Goal: Task Accomplishment & Management: Manage account settings

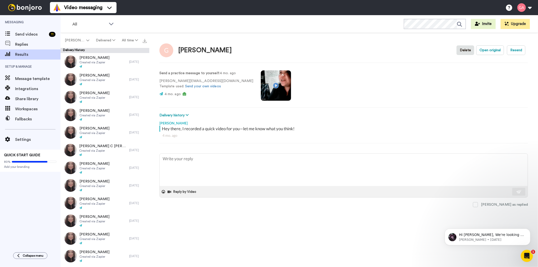
type textarea "x"
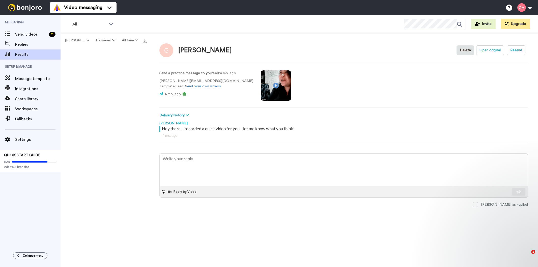
type textarea "x"
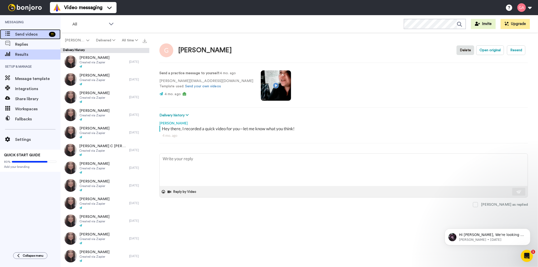
click at [40, 34] on span "Send videos" at bounding box center [31, 34] width 32 height 6
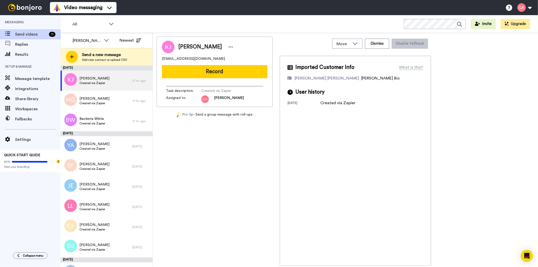
click at [207, 196] on div "Katie Jones egypt.jones29@gmail.com Record Task description : Created via Zapie…" at bounding box center [215, 151] width 116 height 229
click at [105, 24] on span "All" at bounding box center [89, 24] width 34 height 6
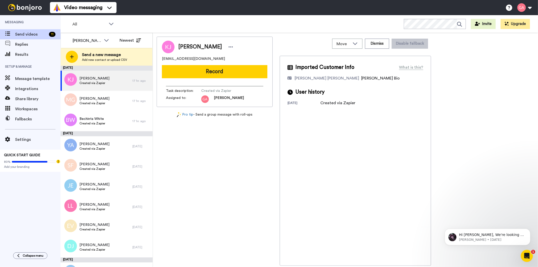
click at [150, 17] on div "All WORKSPACES View all All Default Task List Other Re-engagement Writing Leads…" at bounding box center [298, 24] width 477 height 18
click at [94, 44] on div "[PERSON_NAME]" at bounding box center [91, 41] width 45 height 10
click at [96, 49] on li "All members" at bounding box center [90, 51] width 45 height 8
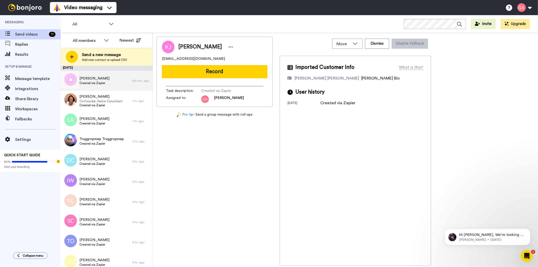
click at [110, 86] on div "Sue Ioannou Created via Zapier" at bounding box center [96, 81] width 72 height 20
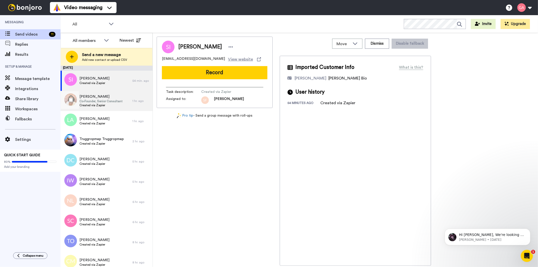
click at [107, 102] on span "Co-Founder, Senior Consultant" at bounding box center [100, 101] width 43 height 4
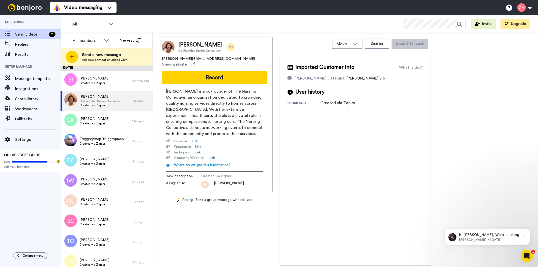
click at [229, 47] on icon at bounding box center [231, 46] width 4 height 1
click at [246, 64] on li "Assign" at bounding box center [243, 62] width 37 height 7
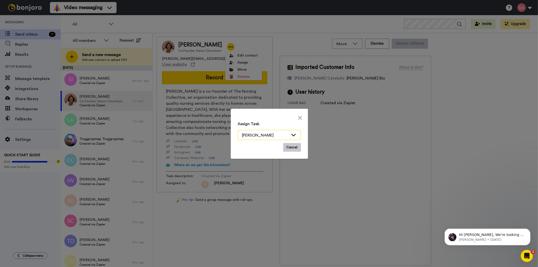
click at [294, 132] on div "Scott Friesen" at bounding box center [269, 135] width 63 height 10
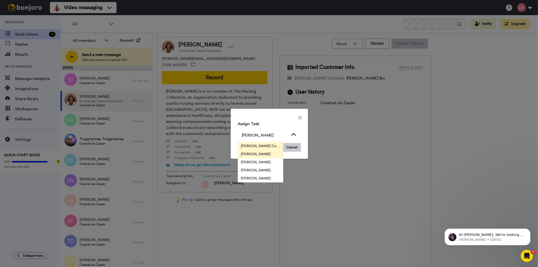
click at [262, 143] on span "Josephine Cataluña" at bounding box center [260, 145] width 45 height 5
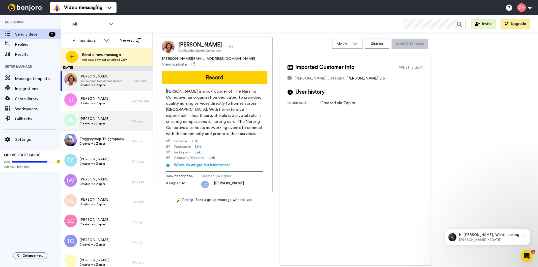
click at [96, 118] on span "Louise Aubrey" at bounding box center [94, 118] width 30 height 5
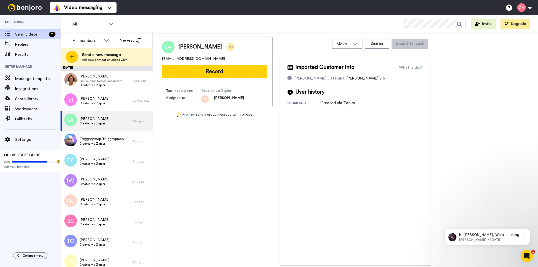
click at [229, 47] on icon at bounding box center [231, 46] width 4 height 1
click at [228, 64] on li "Assign" at bounding box center [235, 62] width 37 height 7
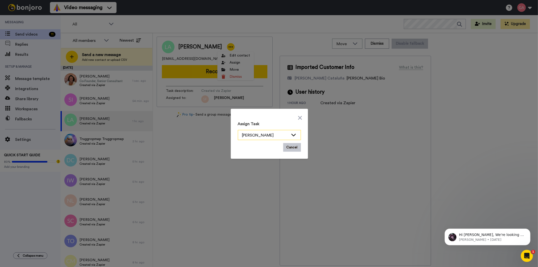
click at [288, 137] on div "Scott Friesen" at bounding box center [269, 135] width 63 height 10
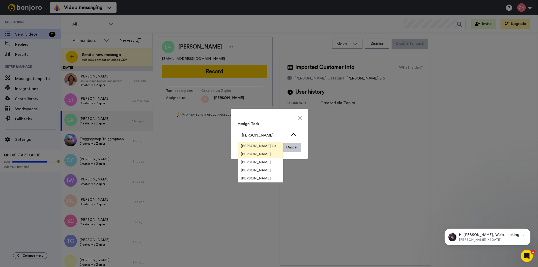
click at [268, 145] on span "Josephine Cataluña" at bounding box center [260, 145] width 45 height 5
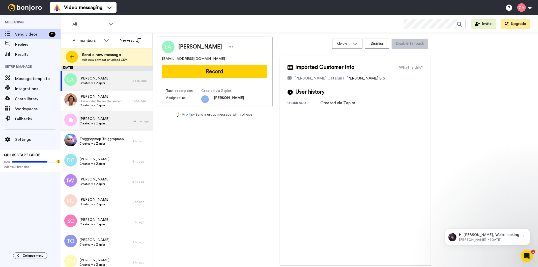
click at [107, 123] on div "Sue Ioannou Created via Zapier" at bounding box center [96, 121] width 72 height 20
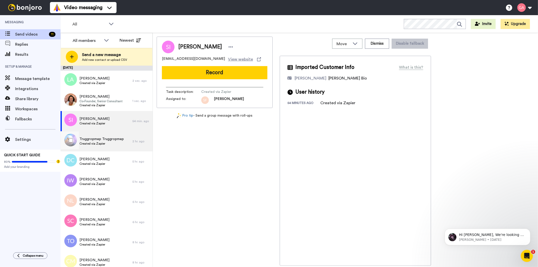
click at [106, 139] on span "Truggropmep Truggropmep" at bounding box center [101, 138] width 44 height 5
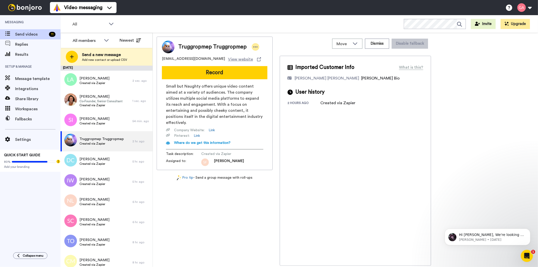
click at [254, 48] on icon at bounding box center [255, 46] width 5 height 5
click at [257, 61] on icon at bounding box center [256, 62] width 4 height 4
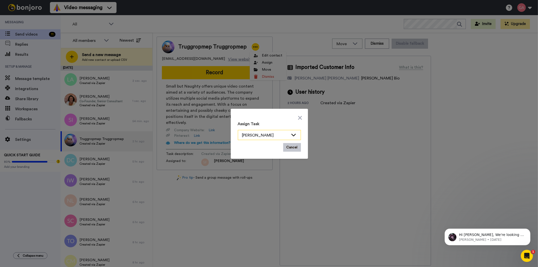
click at [284, 135] on div "Scott Friesen" at bounding box center [265, 135] width 46 height 6
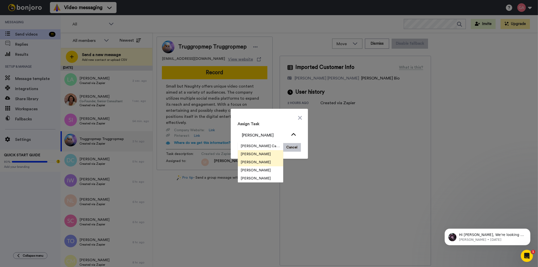
click at [259, 163] on span "[PERSON_NAME]" at bounding box center [256, 162] width 36 height 5
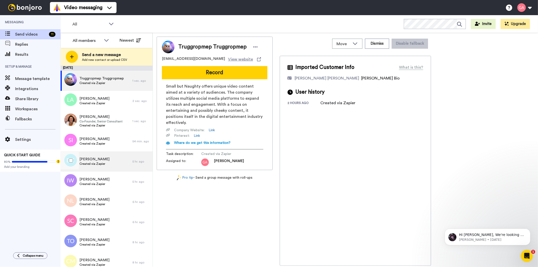
click at [114, 162] on div "Denise Carter Created via Zapier" at bounding box center [96, 161] width 72 height 20
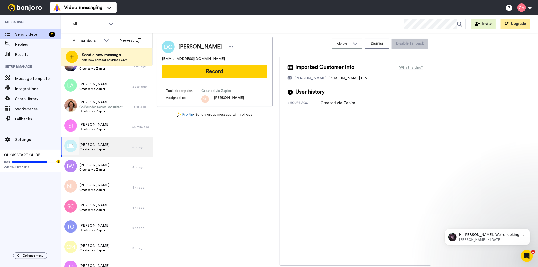
scroll to position [28, 0]
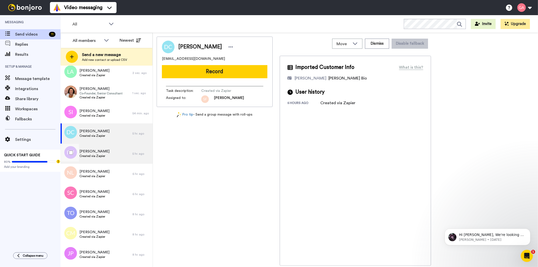
click at [109, 155] on span "Created via Zapier" at bounding box center [94, 156] width 30 height 4
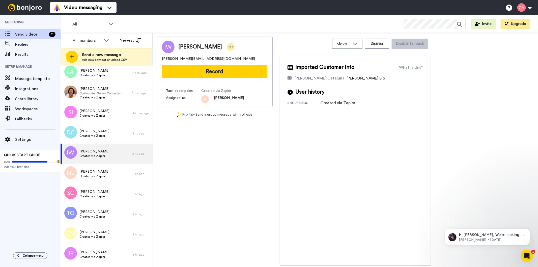
click at [233, 45] on icon at bounding box center [230, 46] width 5 height 5
click at [243, 64] on li "Assign" at bounding box center [249, 62] width 37 height 7
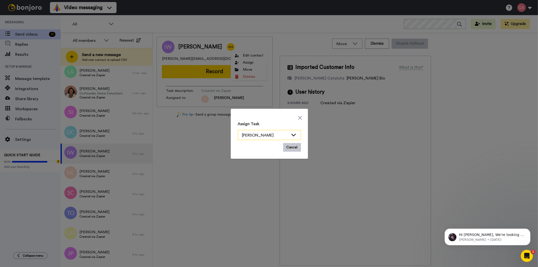
click at [290, 132] on icon at bounding box center [293, 134] width 6 height 5
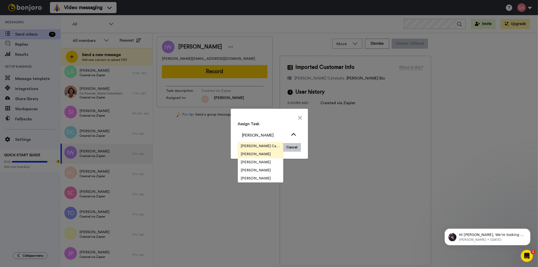
click at [263, 145] on span "Josephine Cataluña" at bounding box center [260, 145] width 45 height 5
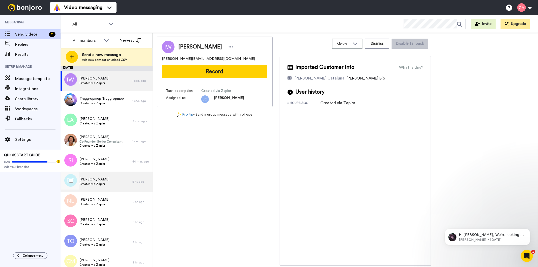
click at [106, 183] on div "Denise Carter Created via Zapier" at bounding box center [96, 181] width 72 height 20
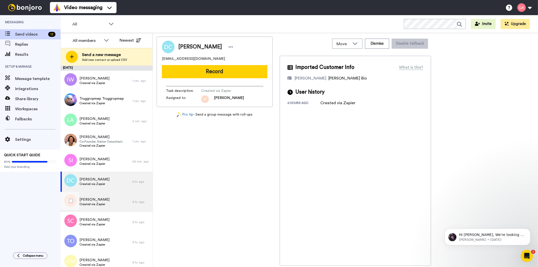
click at [99, 206] on div "Nerio Lopez Created via Zapier" at bounding box center [94, 202] width 30 height 10
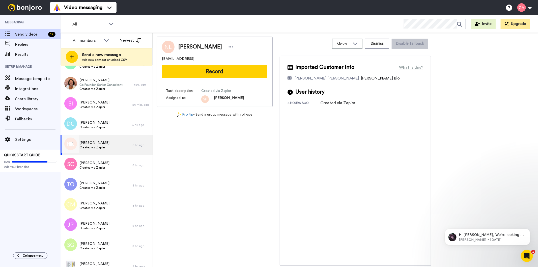
scroll to position [84, 0]
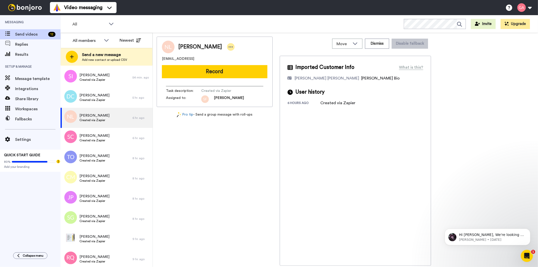
click at [228, 47] on icon at bounding box center [230, 46] width 5 height 5
click at [222, 61] on li "Assign" at bounding box center [230, 62] width 37 height 7
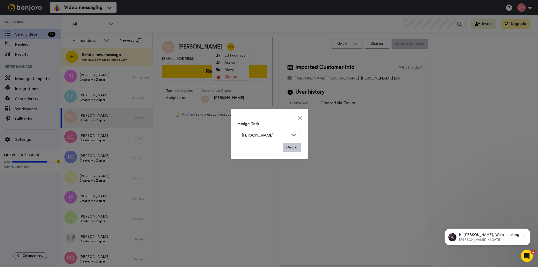
click at [278, 134] on div "Scott Friesen" at bounding box center [265, 135] width 46 height 6
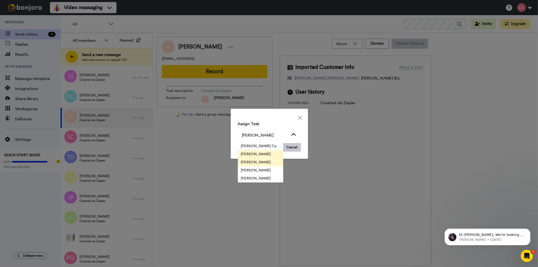
click at [265, 163] on li "[PERSON_NAME]" at bounding box center [260, 162] width 45 height 8
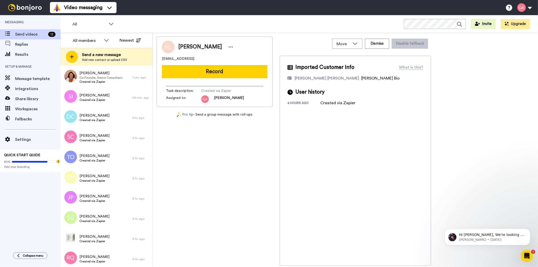
scroll to position [0, 0]
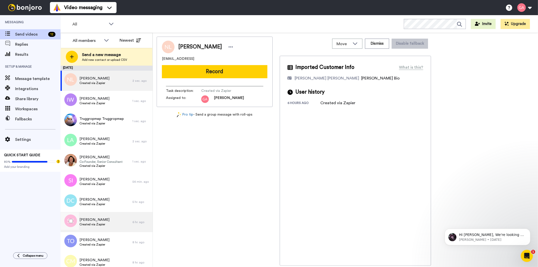
click at [95, 220] on span "Sammi Carr" at bounding box center [94, 219] width 30 height 5
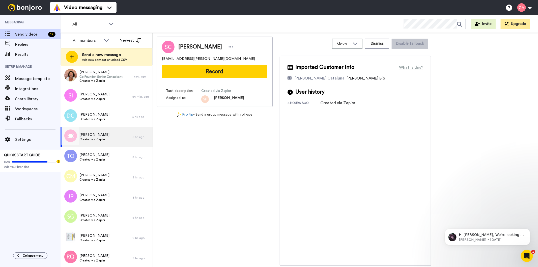
scroll to position [112, 0]
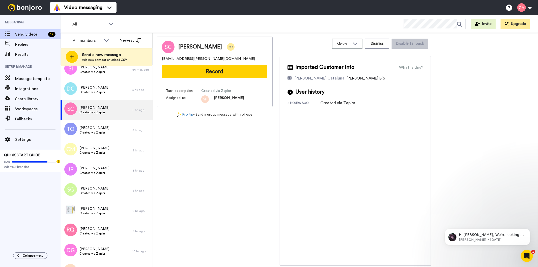
click at [228, 45] on icon at bounding box center [230, 46] width 5 height 5
click at [231, 62] on li "Assign" at bounding box center [229, 62] width 37 height 7
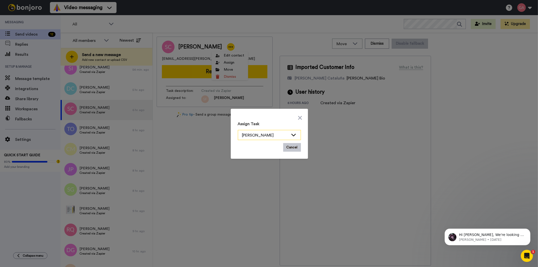
click at [275, 135] on div "Scott Friesen" at bounding box center [265, 135] width 46 height 6
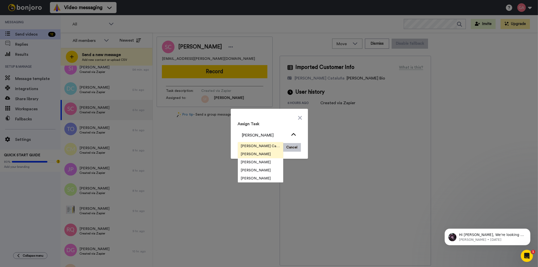
click at [269, 146] on span "Josephine Cataluña" at bounding box center [260, 145] width 45 height 5
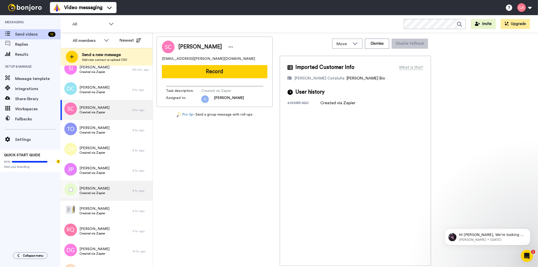
scroll to position [0, 0]
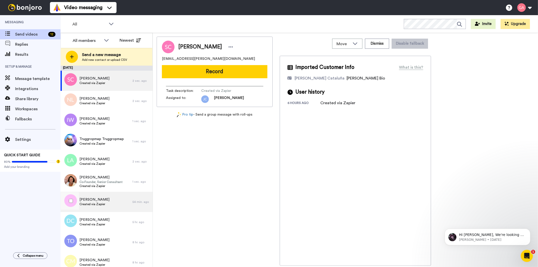
click at [100, 200] on span "Sue Ioannou" at bounding box center [94, 199] width 30 height 5
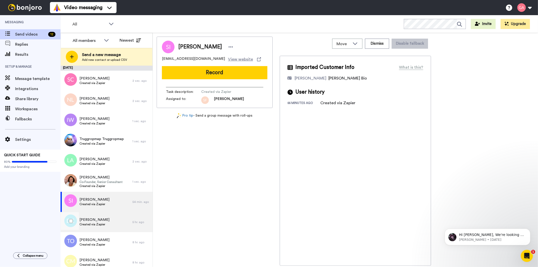
click at [92, 222] on span "Created via Zapier" at bounding box center [94, 224] width 30 height 4
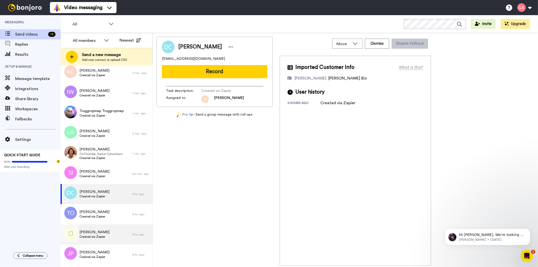
scroll to position [84, 0]
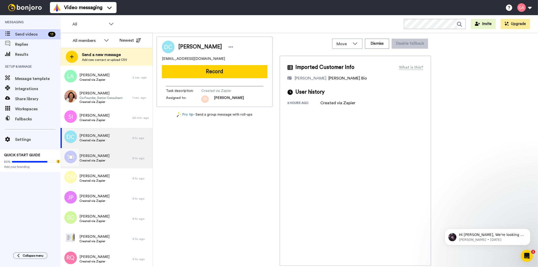
click at [104, 157] on span "Tim O’Loan" at bounding box center [94, 155] width 30 height 5
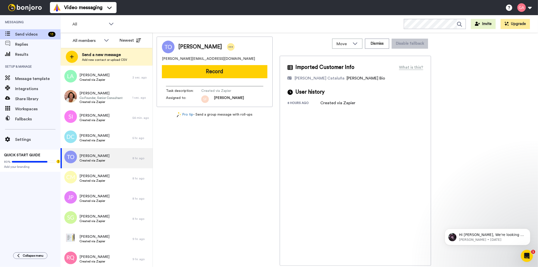
click at [229, 46] on icon at bounding box center [231, 46] width 4 height 1
click at [230, 63] on li "Assign" at bounding box center [228, 62] width 37 height 7
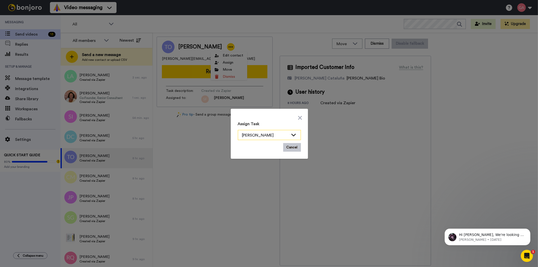
click at [290, 133] on icon at bounding box center [293, 134] width 6 height 5
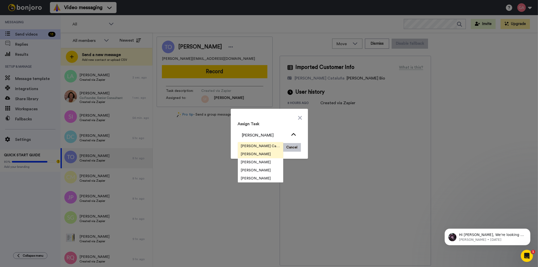
click at [260, 145] on span "Josephine Cataluña" at bounding box center [260, 145] width 45 height 5
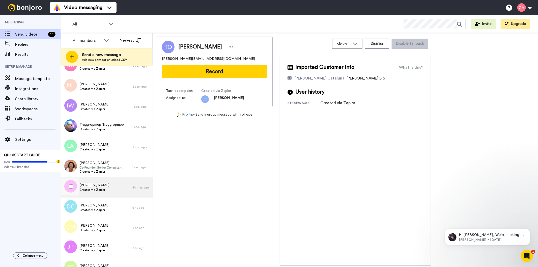
scroll to position [112, 0]
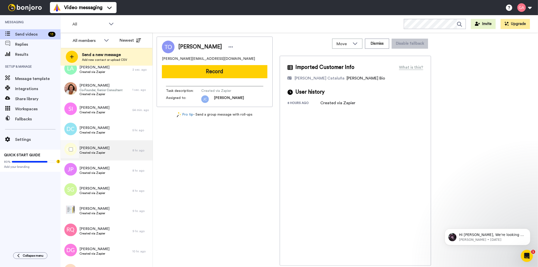
click at [112, 148] on div "Christina Meitanis Created via Zapier" at bounding box center [96, 150] width 72 height 20
click at [231, 48] on icon at bounding box center [230, 46] width 5 height 5
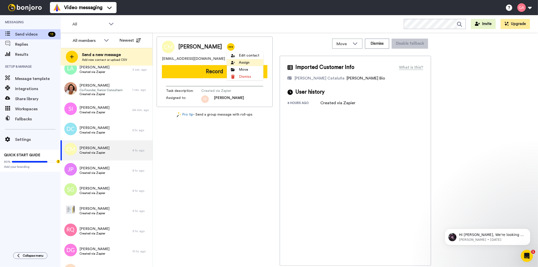
click at [239, 63] on li "Assign" at bounding box center [245, 62] width 37 height 7
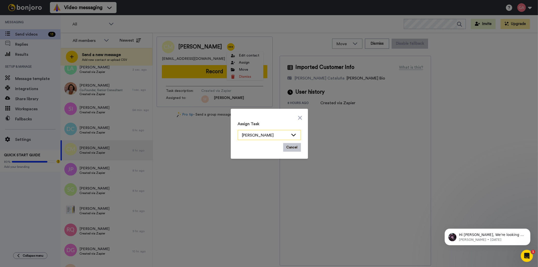
click at [287, 135] on div "Scott Friesen" at bounding box center [269, 135] width 63 height 10
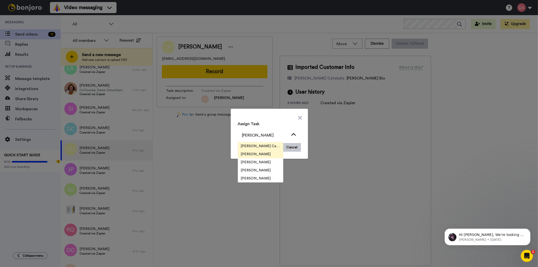
click at [272, 147] on span "Josephine Cataluña" at bounding box center [260, 145] width 45 height 5
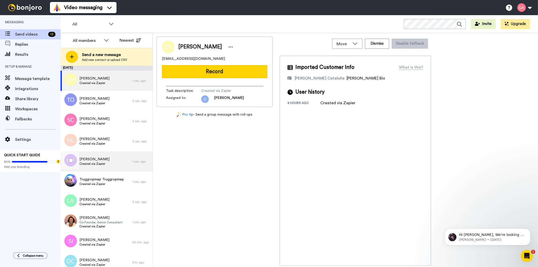
scroll to position [112, 0]
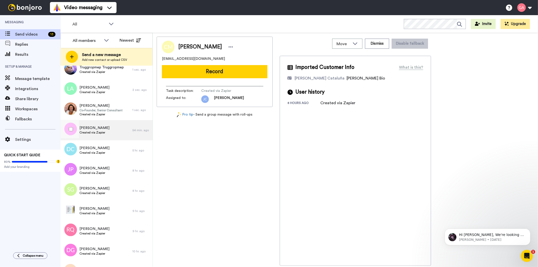
click at [109, 130] on div "Sue Ioannou Created via Zapier" at bounding box center [96, 130] width 72 height 20
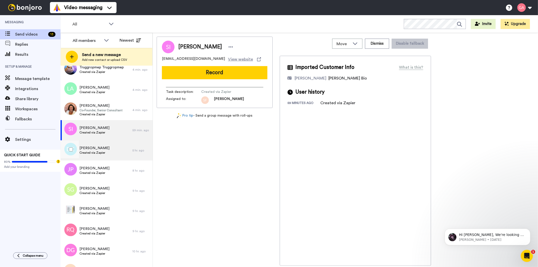
click at [85, 155] on div "Denise Carter Created via Zapier" at bounding box center [96, 150] width 72 height 20
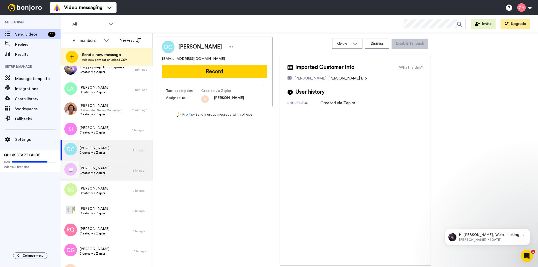
click at [91, 173] on span "Created via Zapier" at bounding box center [94, 173] width 30 height 4
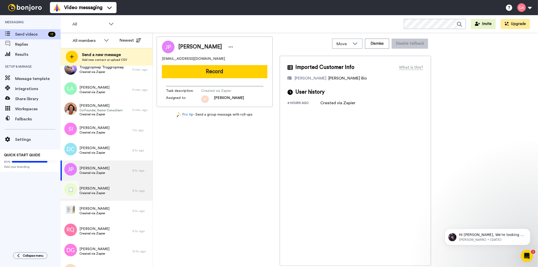
click at [87, 191] on span "Created via Zapier" at bounding box center [94, 193] width 30 height 4
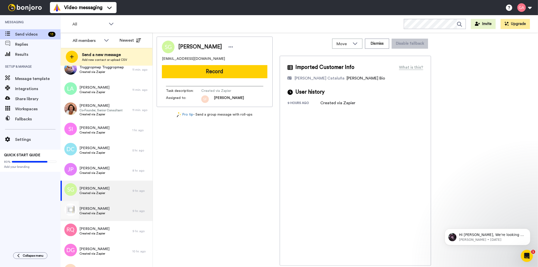
click at [86, 212] on span "Created via Zapier" at bounding box center [94, 213] width 30 height 4
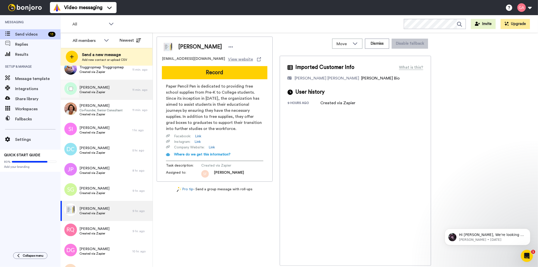
click at [97, 83] on div "Louise Aubrey Created via Zapier" at bounding box center [96, 90] width 72 height 20
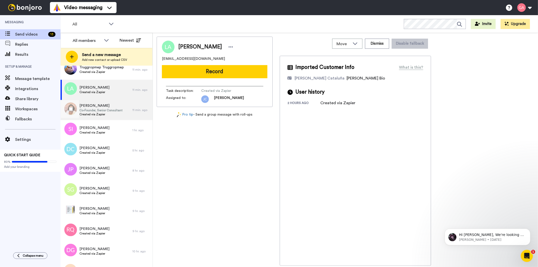
click at [95, 115] on span "Created via Zapier" at bounding box center [100, 114] width 43 height 4
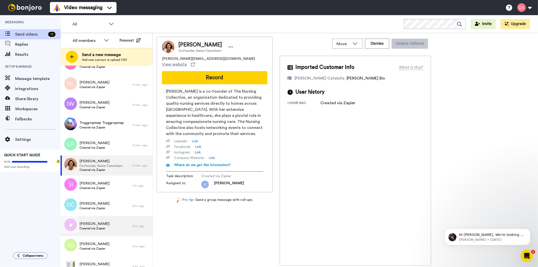
scroll to position [56, 0]
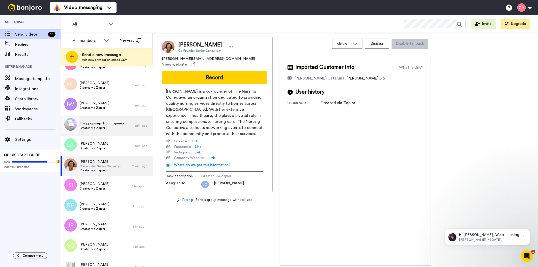
click at [110, 128] on span "Created via Zapier" at bounding box center [101, 128] width 44 height 4
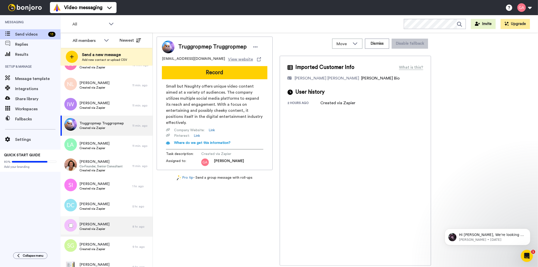
scroll to position [112, 0]
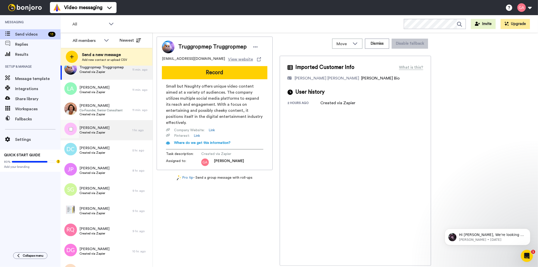
click at [102, 125] on span "Sue Ioannou" at bounding box center [94, 127] width 30 height 5
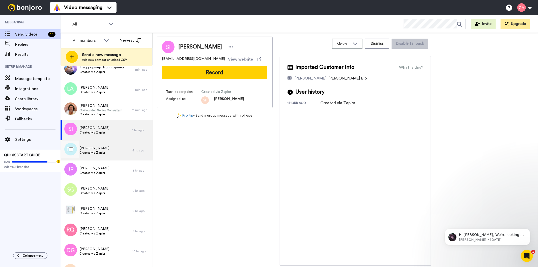
click at [102, 148] on span "Denise Carter" at bounding box center [94, 147] width 30 height 5
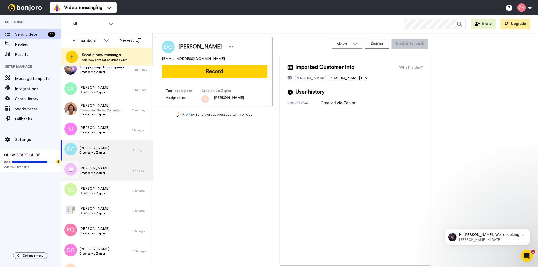
click at [103, 175] on div "Jo Perry Created via Zapier" at bounding box center [94, 171] width 30 height 10
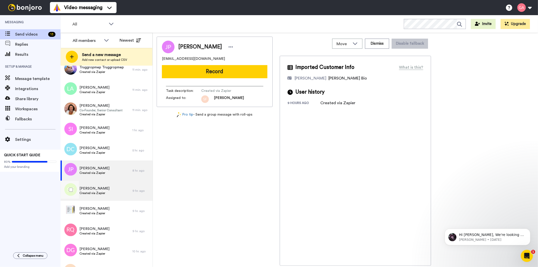
click at [102, 189] on span "Sonam Ghalwan" at bounding box center [94, 188] width 30 height 5
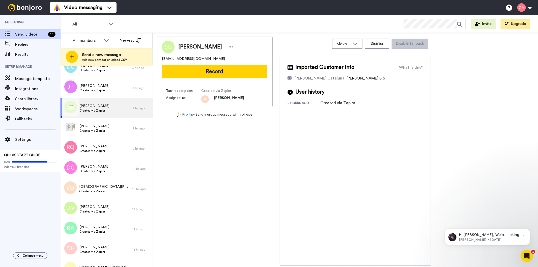
scroll to position [196, 0]
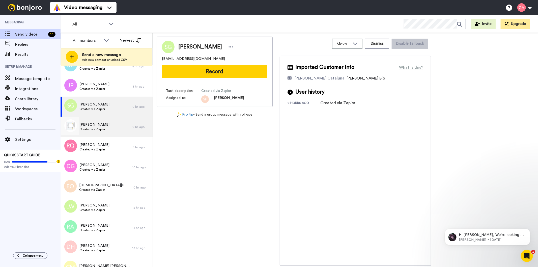
click at [97, 119] on div "Godiva Anderson Created via Zapier" at bounding box center [96, 127] width 72 height 20
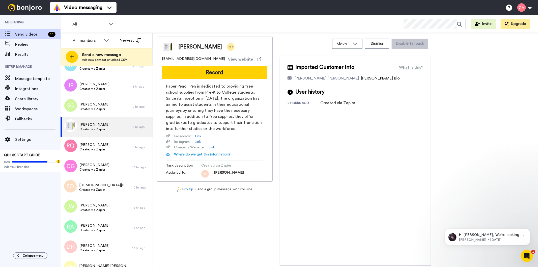
click at [229, 47] on icon at bounding box center [231, 46] width 4 height 1
click at [250, 63] on li "Assign" at bounding box center [242, 62] width 37 height 7
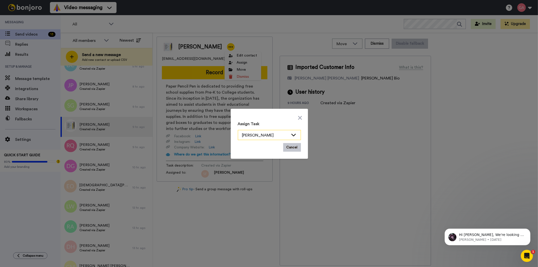
click at [292, 135] on icon at bounding box center [293, 135] width 5 height 3
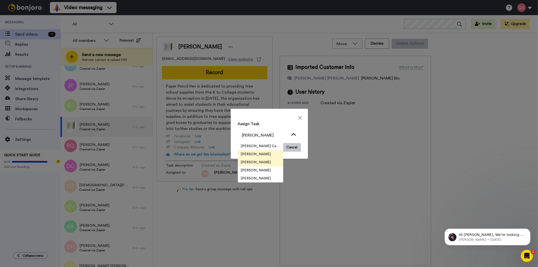
click at [256, 160] on span "[PERSON_NAME]" at bounding box center [256, 162] width 36 height 5
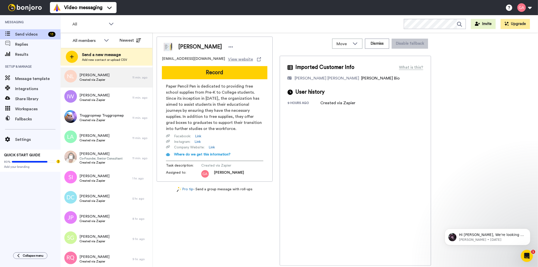
scroll to position [168, 0]
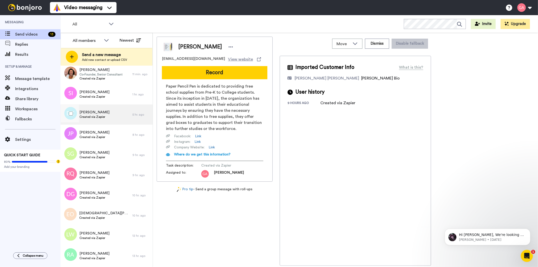
click at [99, 117] on span "Created via Zapier" at bounding box center [94, 117] width 30 height 4
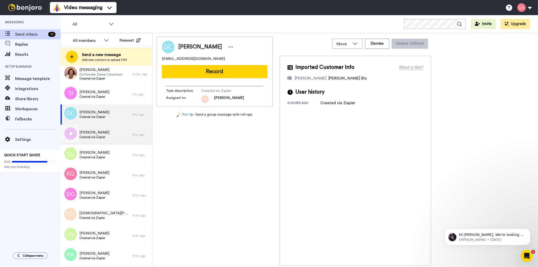
click at [96, 137] on span "Created via Zapier" at bounding box center [94, 137] width 30 height 4
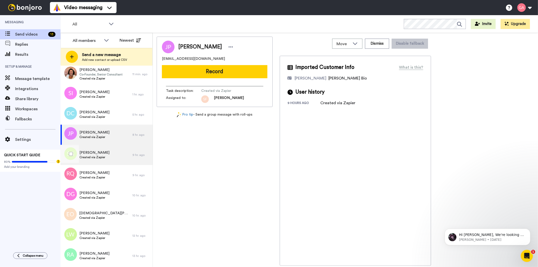
click at [92, 150] on span "Sonam Ghalwan" at bounding box center [94, 152] width 30 height 5
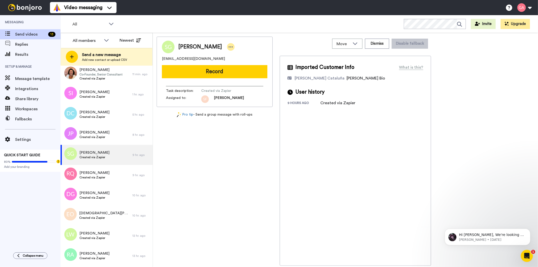
click at [228, 45] on icon at bounding box center [230, 46] width 5 height 5
click at [246, 62] on li "Assign" at bounding box center [240, 62] width 37 height 7
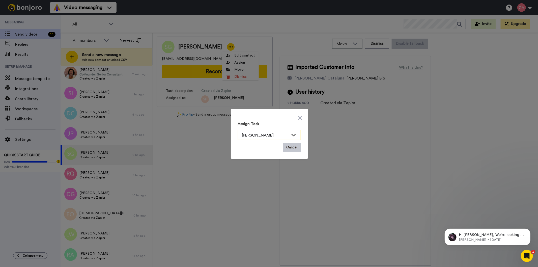
click at [293, 132] on icon at bounding box center [293, 134] width 6 height 5
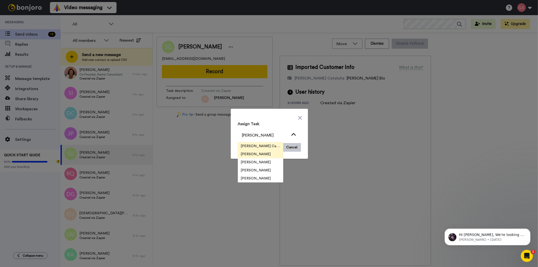
click at [260, 145] on span "Josephine Cataluña" at bounding box center [260, 145] width 45 height 5
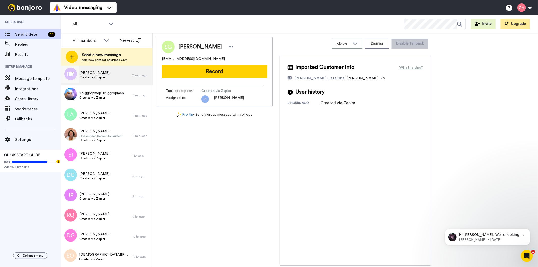
scroll to position [140, 0]
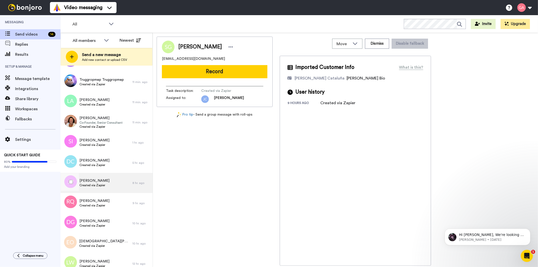
click at [99, 185] on span "Created via Zapier" at bounding box center [94, 185] width 30 height 4
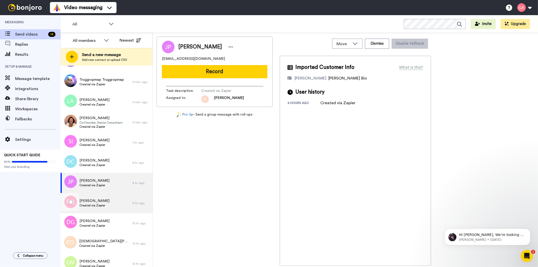
click at [95, 202] on span "Rebecca Quigley" at bounding box center [94, 200] width 30 height 5
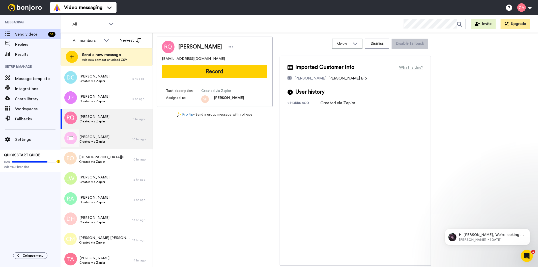
click at [97, 135] on span "DeShonna Goode" at bounding box center [94, 136] width 30 height 5
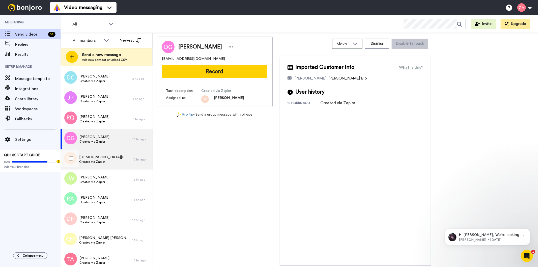
click at [103, 160] on span "Created via Zapier" at bounding box center [104, 162] width 51 height 4
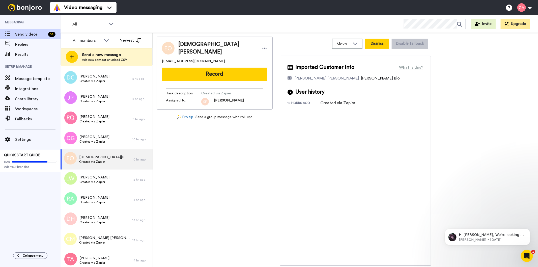
click at [380, 46] on button "Dismiss" at bounding box center [377, 44] width 24 height 10
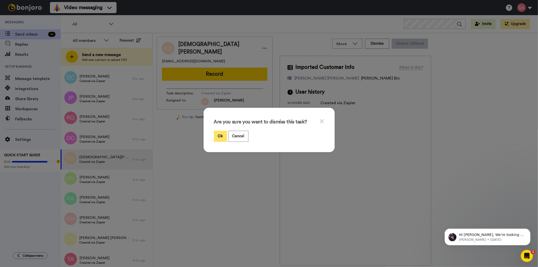
click at [220, 134] on button "Ok" at bounding box center [220, 136] width 13 height 11
